Goal: Task Accomplishment & Management: Manage account settings

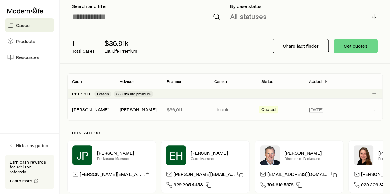
scroll to position [44, 0]
click at [269, 110] on span "Quoted" at bounding box center [268, 110] width 14 height 6
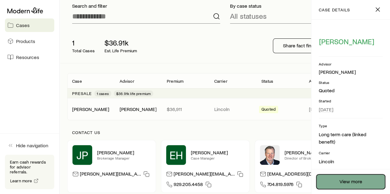
click at [335, 177] on link "View more" at bounding box center [350, 182] width 69 height 15
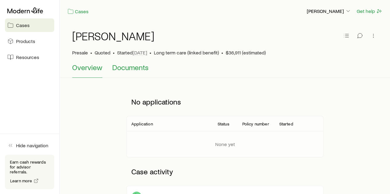
click at [127, 72] on button "Documents" at bounding box center [130, 70] width 36 height 15
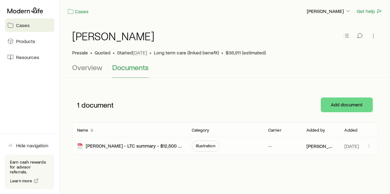
click at [177, 150] on div "[PERSON_NAME] - LTC summary - $12,500 monthly Ben - 4 year - 3% compound - Pref…" at bounding box center [129, 146] width 105 height 17
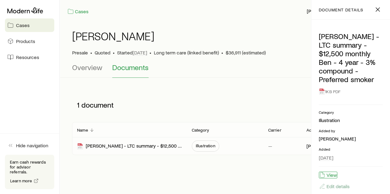
click at [329, 176] on button "View" at bounding box center [327, 175] width 18 height 7
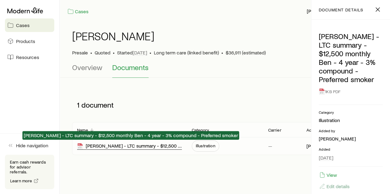
click at [136, 146] on div "[PERSON_NAME] - LTC summary - $12,500 monthly Ben - 4 year - 3% compound - Pref…" at bounding box center [129, 146] width 105 height 7
